Goal: Information Seeking & Learning: Learn about a topic

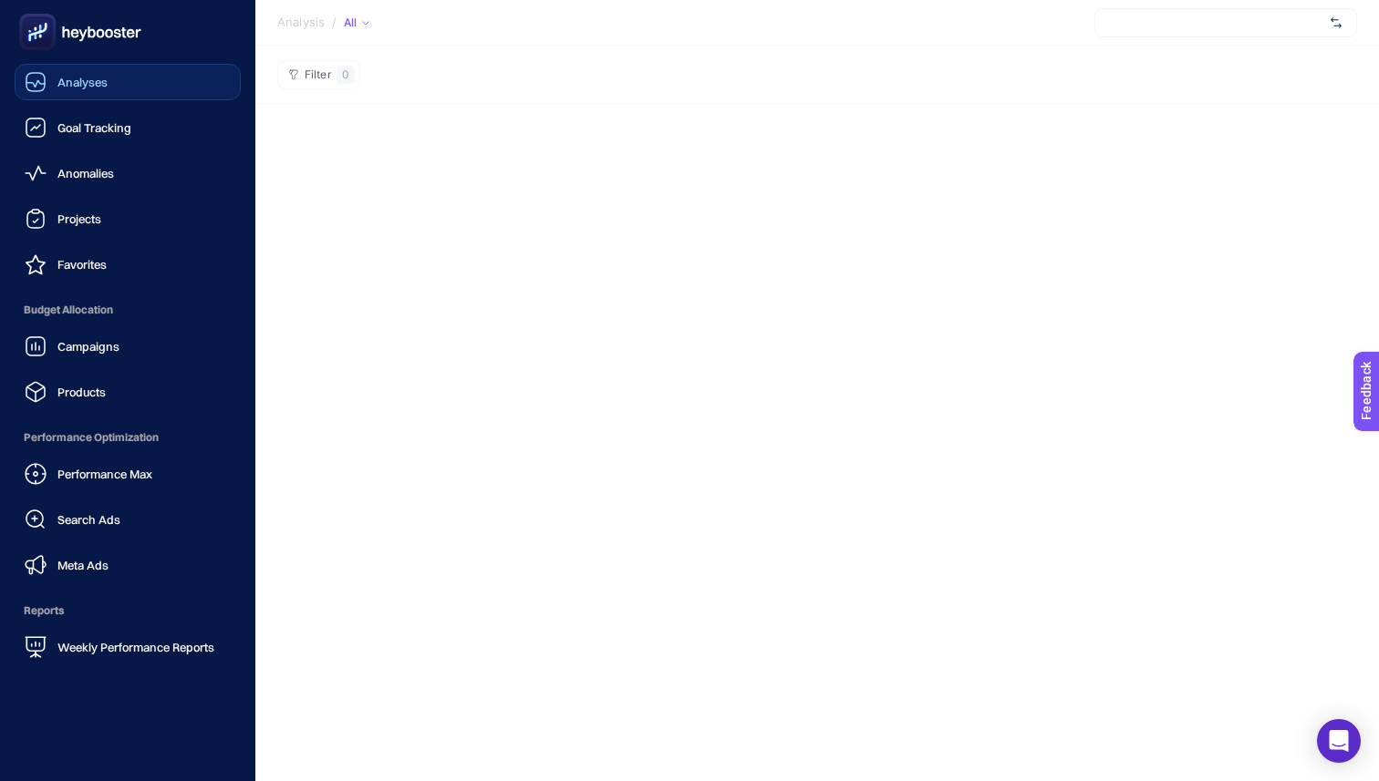
click at [67, 84] on span "Analyses" at bounding box center [82, 82] width 50 height 15
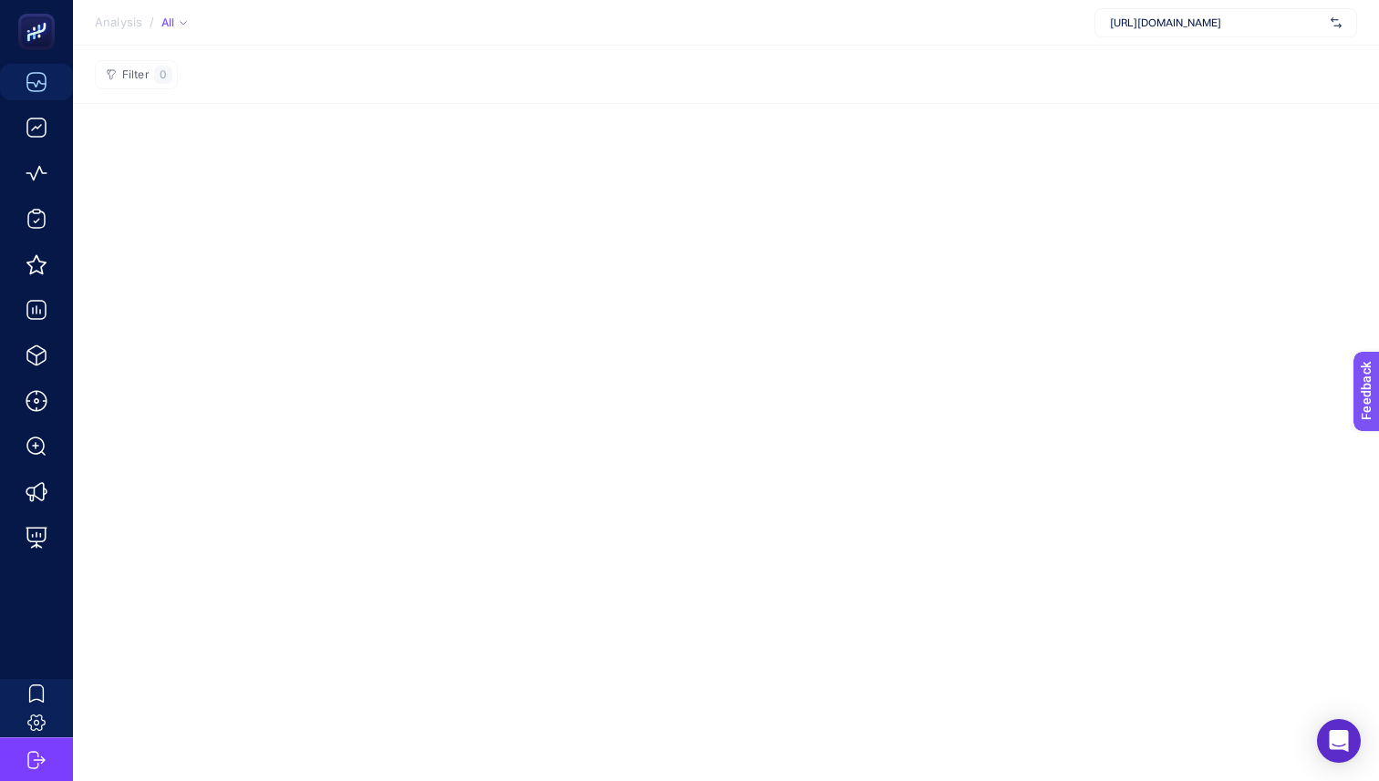
click at [1268, 28] on span "[URL][DOMAIN_NAME]" at bounding box center [1216, 23] width 213 height 15
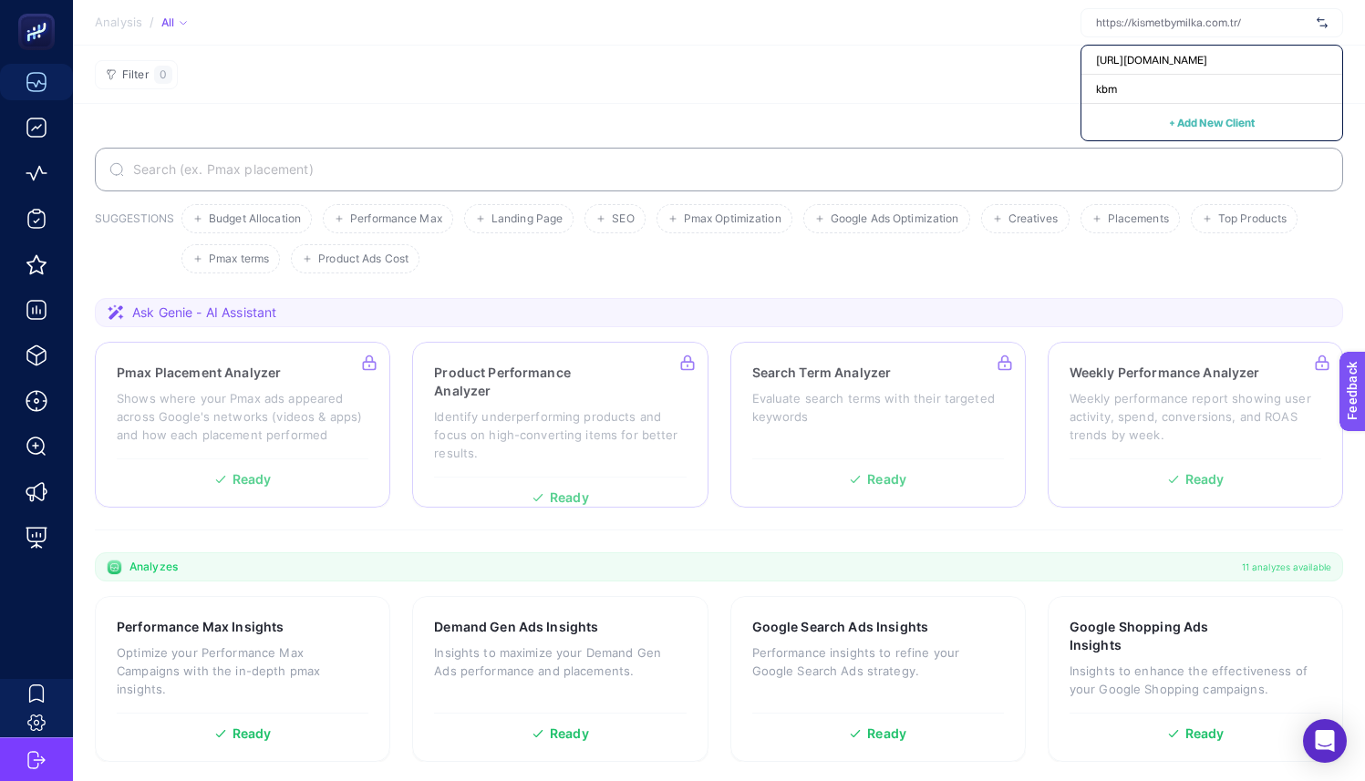
click at [566, 62] on section "Filter 0" at bounding box center [719, 75] width 1292 height 58
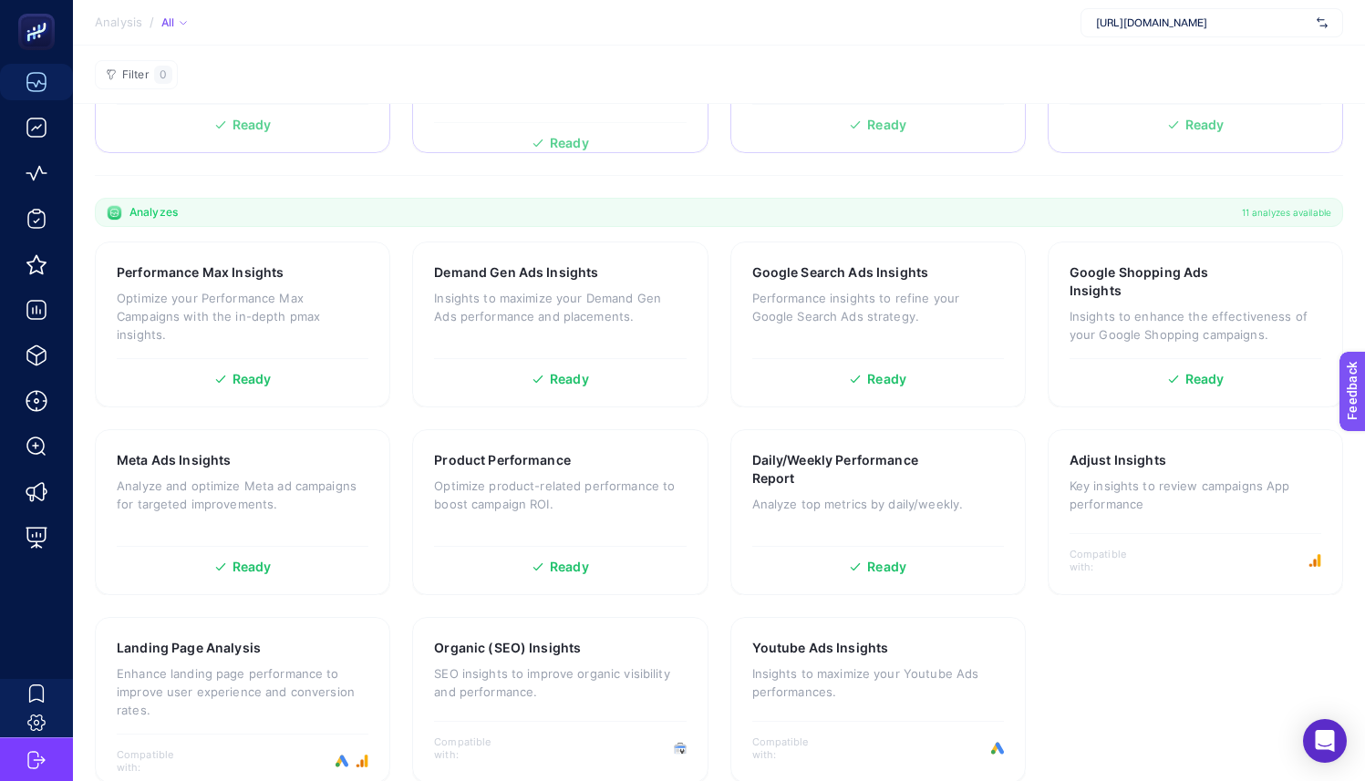
scroll to position [357, 0]
click at [399, 448] on section "Performance Max Insights Optimize your Performance Max Campaigns with the in-de…" at bounding box center [719, 511] width 1248 height 542
click at [297, 491] on p "Analyze and optimize Meta ad campaigns for targeted improvements." at bounding box center [243, 493] width 252 height 36
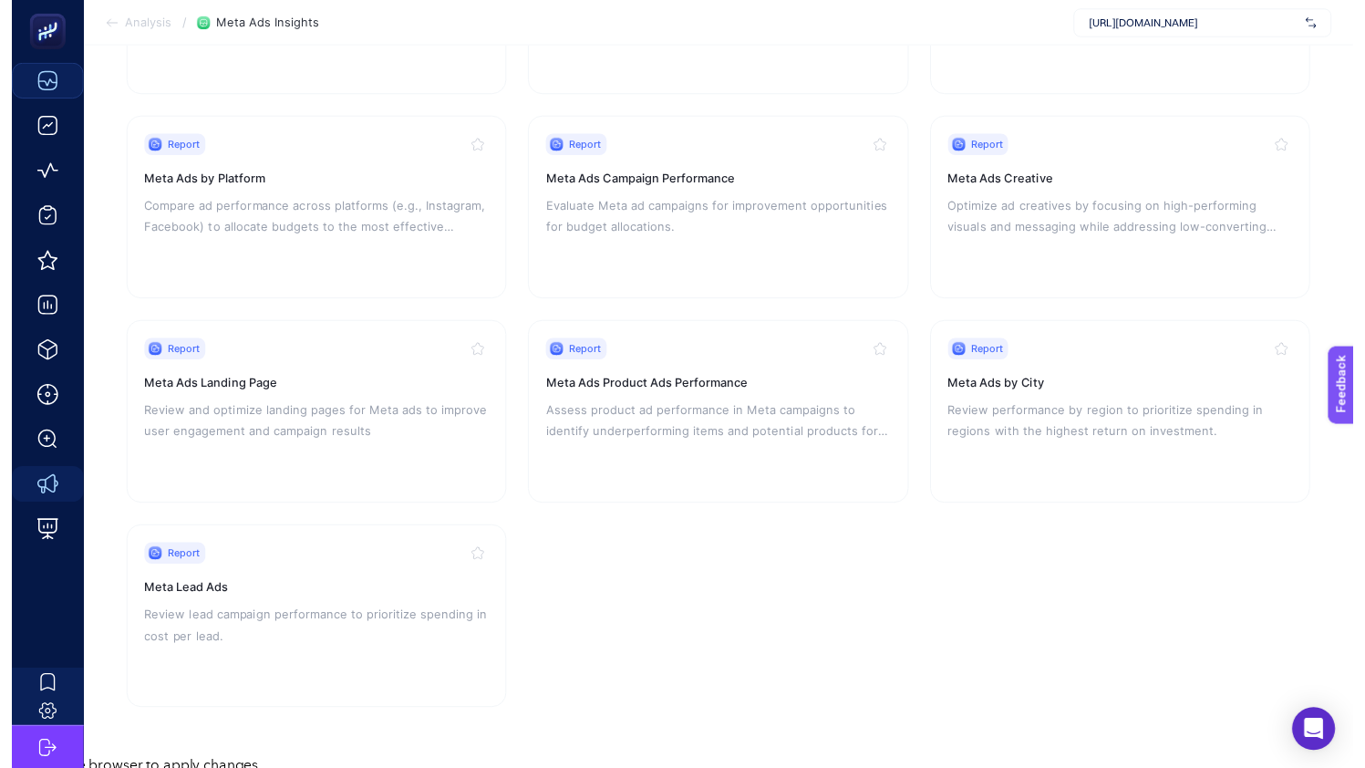
scroll to position [335, 0]
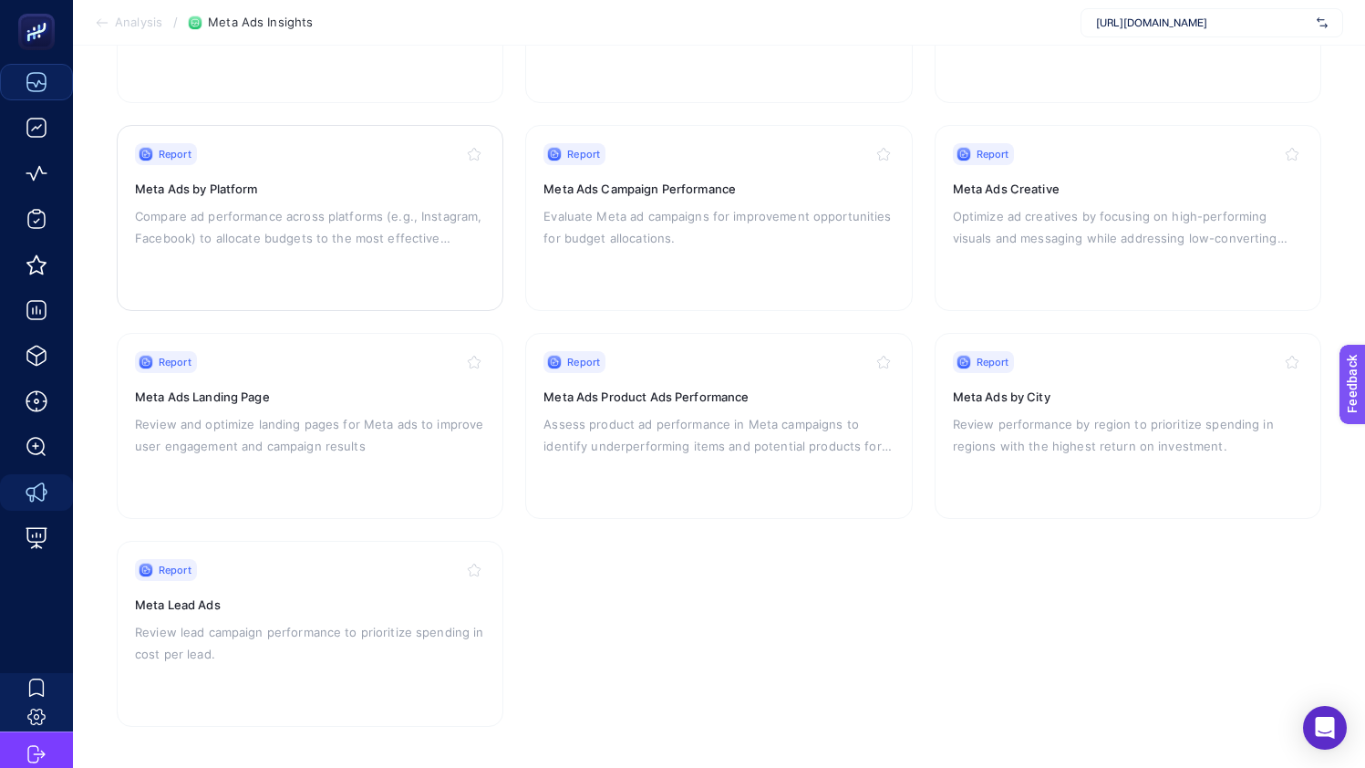
click at [378, 208] on p "Compare ad performance across platforms (e.g., Instagram, Facebook) to allocate…" at bounding box center [310, 227] width 350 height 44
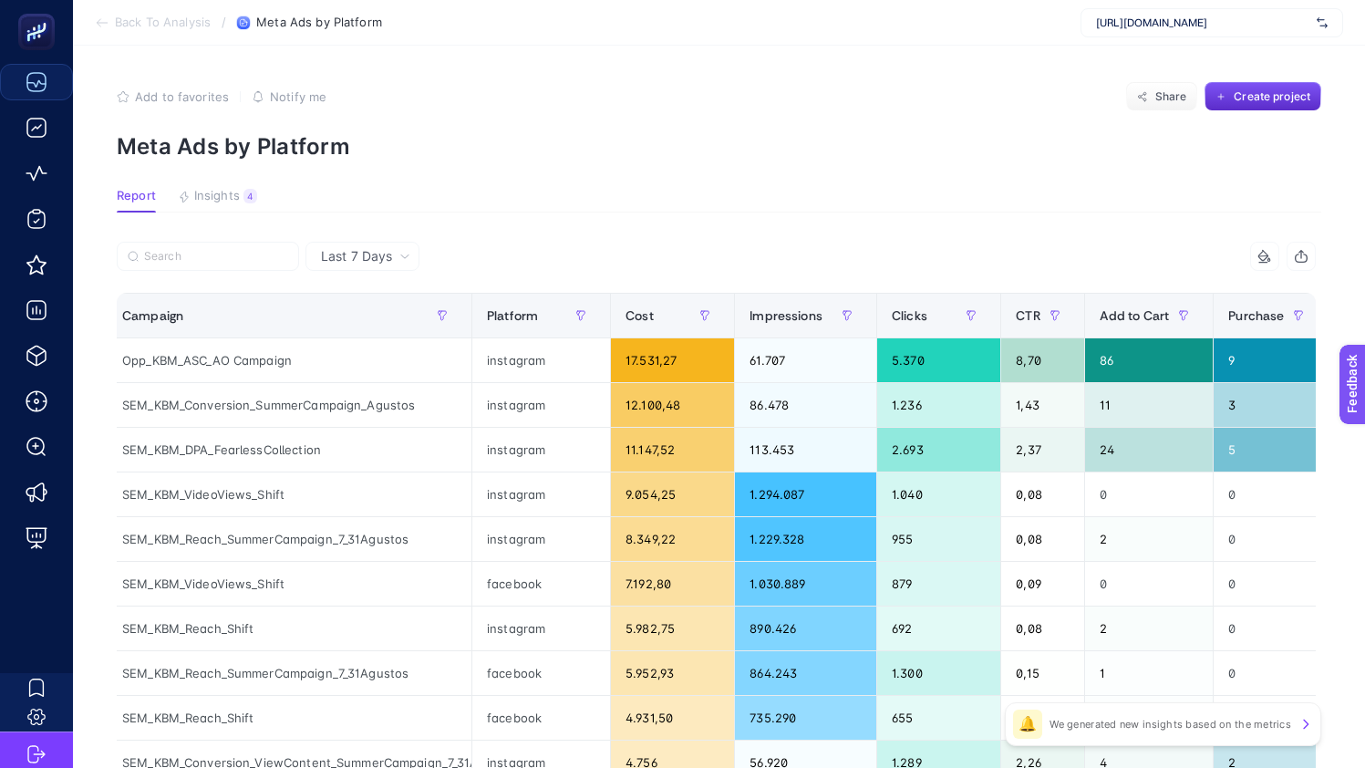
scroll to position [0, 11]
click at [188, 353] on div "Opp_KBM_ASC_AO Campaign" at bounding box center [289, 360] width 364 height 44
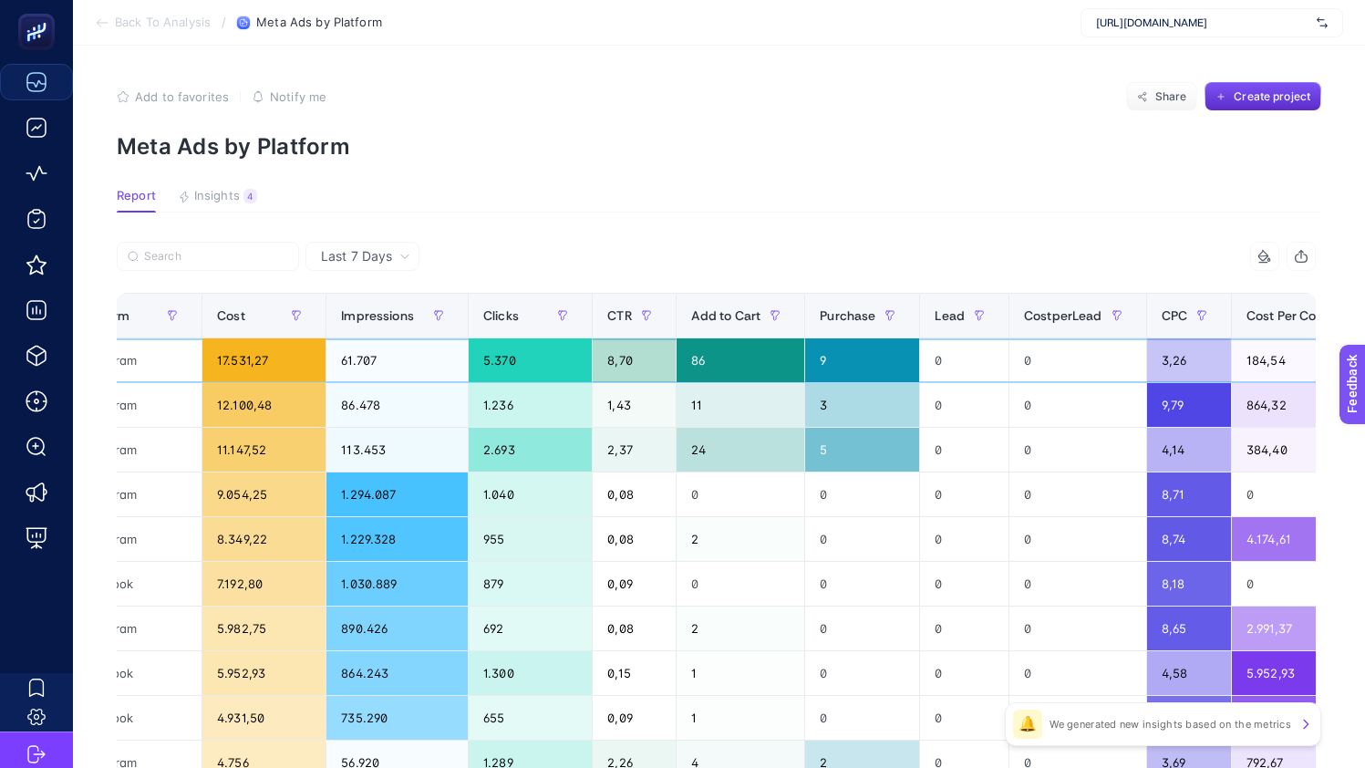
scroll to position [0, 0]
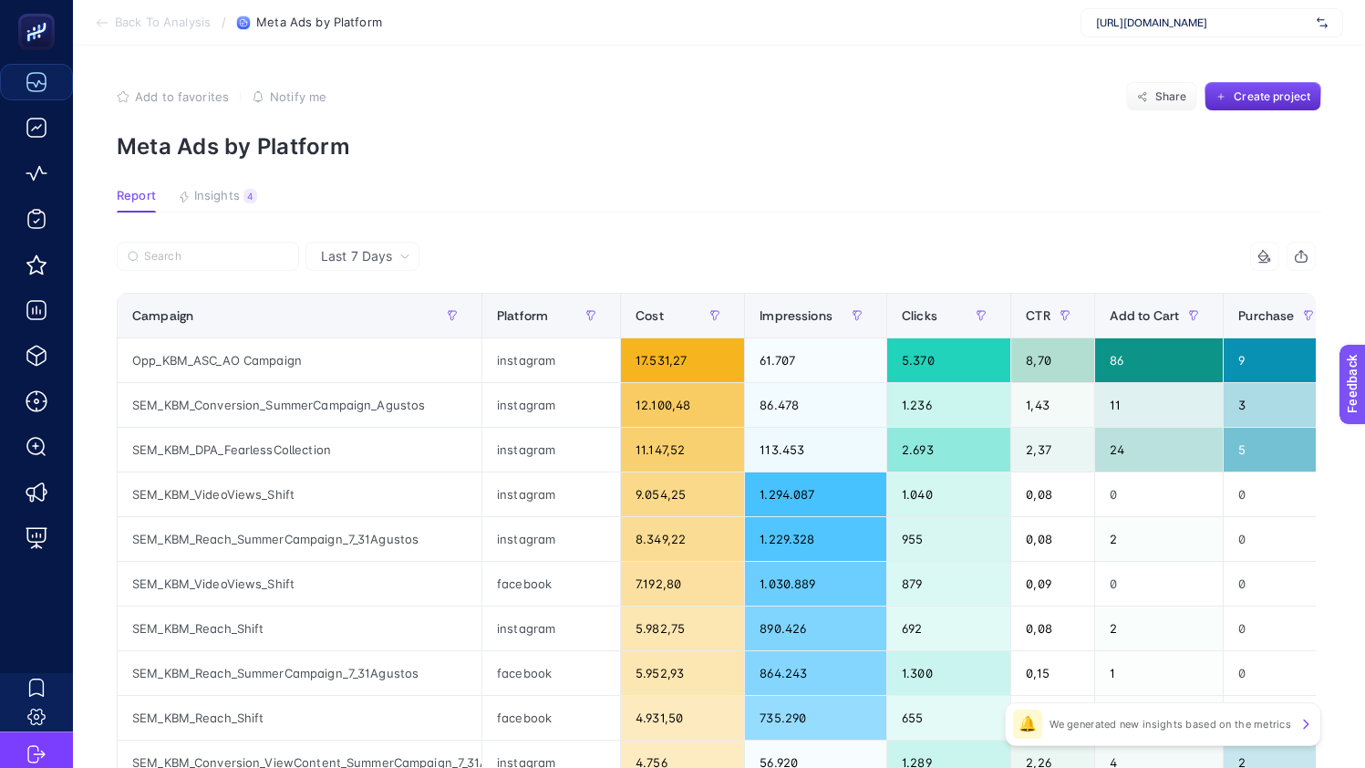
click at [750, 138] on p "Meta Ads by Platform" at bounding box center [719, 146] width 1205 height 26
click at [239, 365] on div "Opp_KBM_ASC_AO Campaign" at bounding box center [300, 360] width 364 height 44
copy tr "Opp_KBM_ASC_AO Campaign"
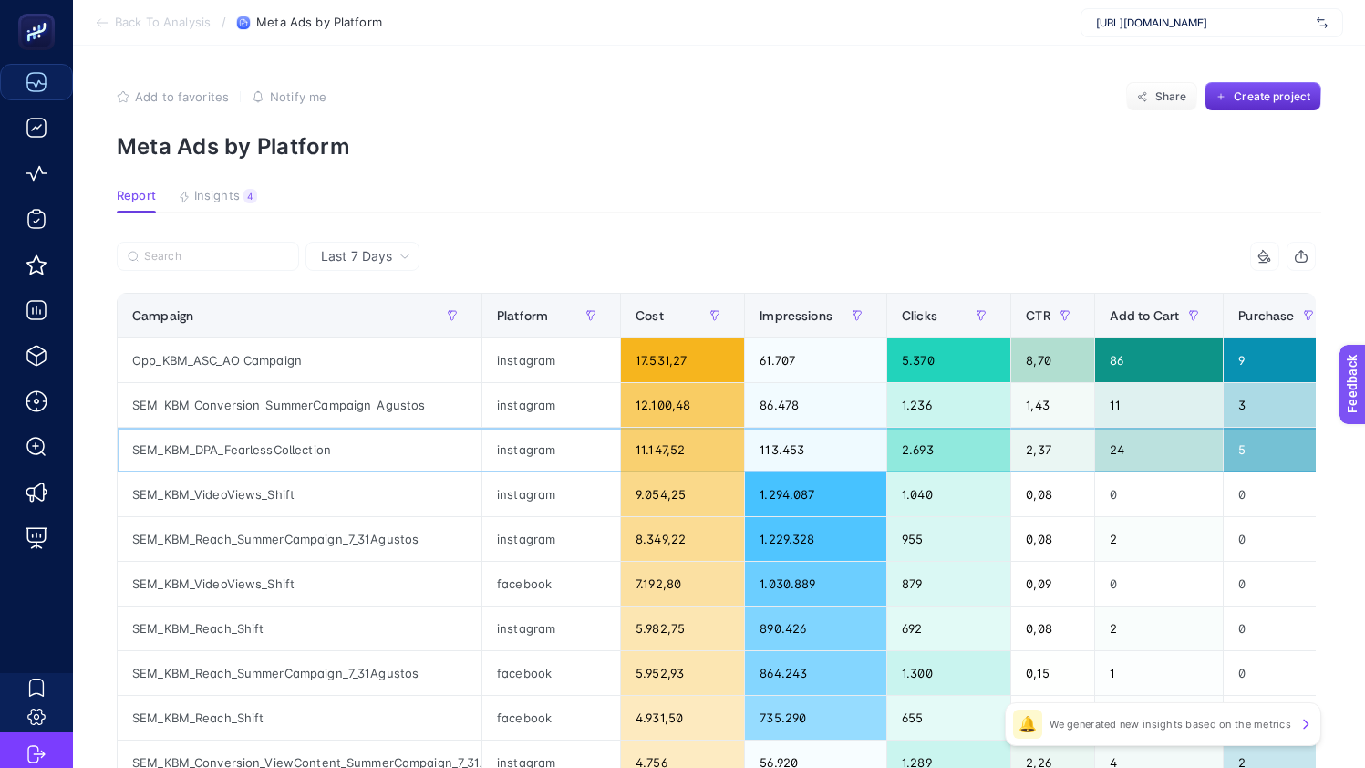
click at [588, 461] on div "instagram" at bounding box center [551, 450] width 138 height 44
click at [364, 255] on span "Last 7 Days" at bounding box center [356, 256] width 71 height 18
click at [368, 314] on li "Last 30 Days" at bounding box center [362, 327] width 103 height 33
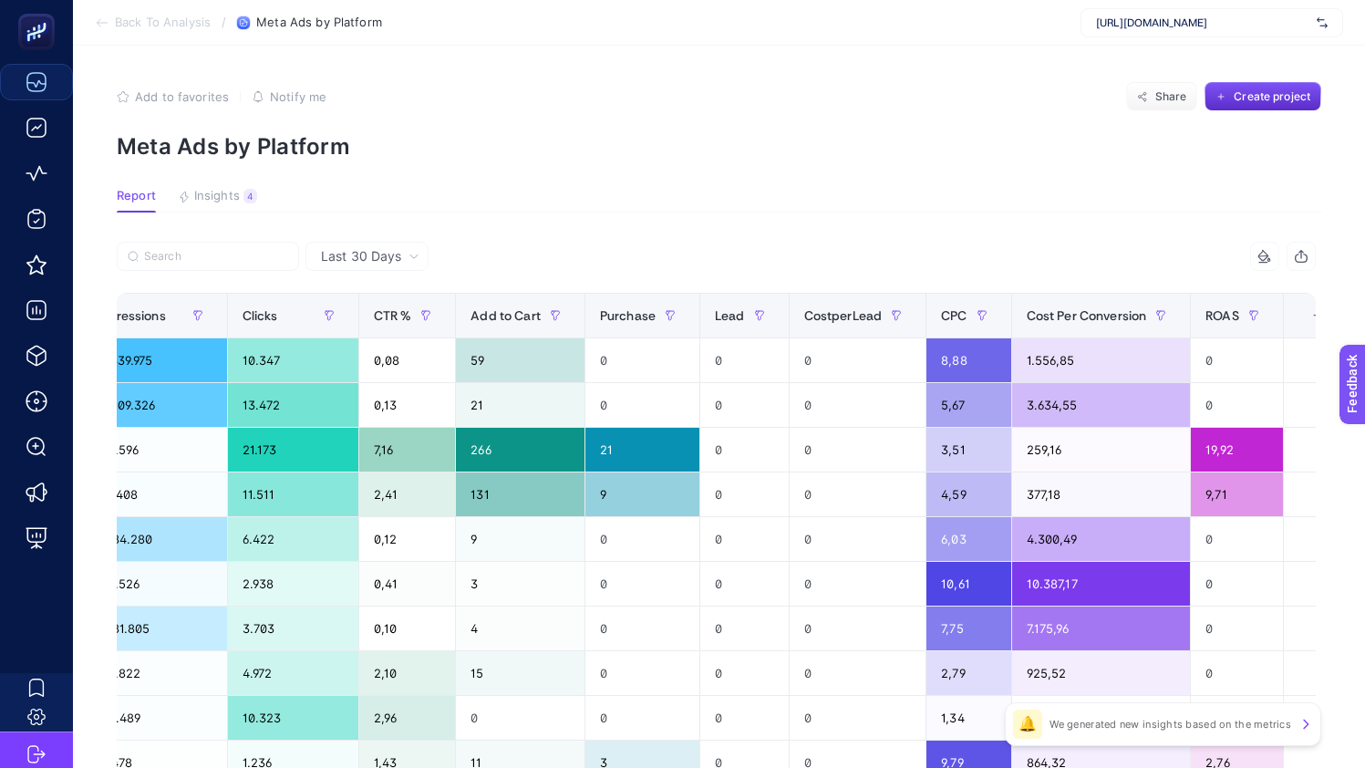
scroll to position [0, 707]
